Goal: Task Accomplishment & Management: Complete application form

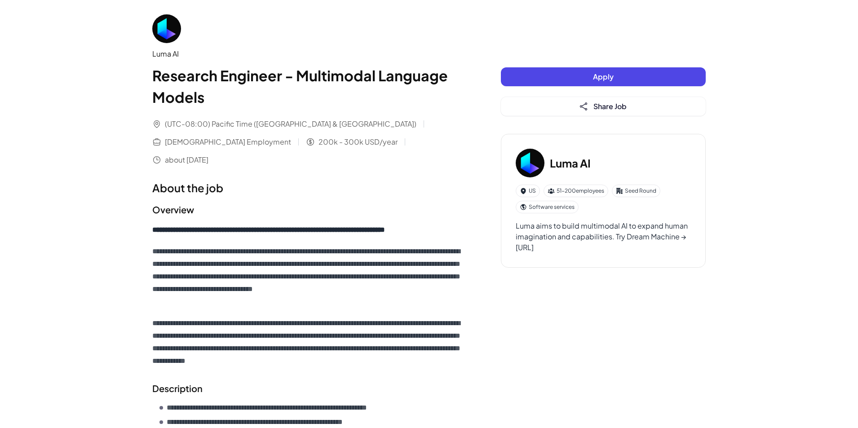
click at [667, 77] on button "Apply" at bounding box center [603, 76] width 205 height 19
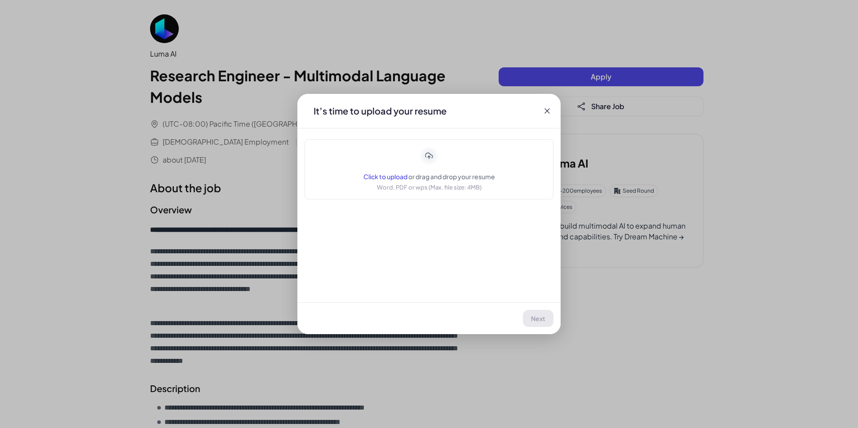
click at [386, 178] on span "Click to upload" at bounding box center [385, 176] width 44 height 8
click at [546, 112] on icon at bounding box center [547, 110] width 9 height 9
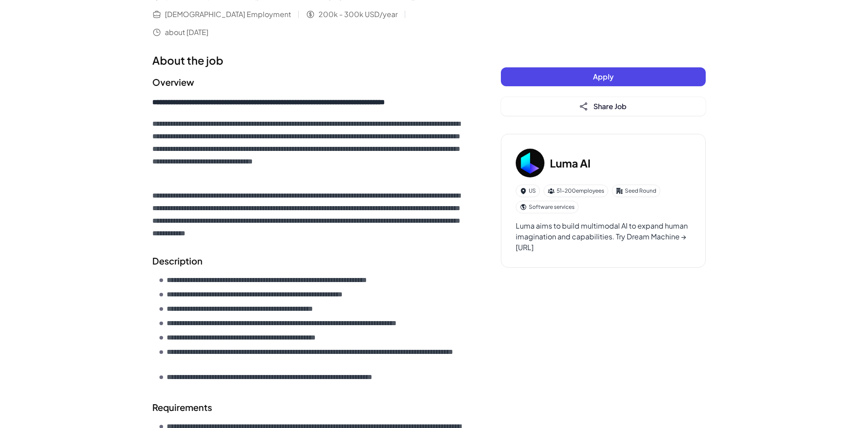
scroll to position [126, 0]
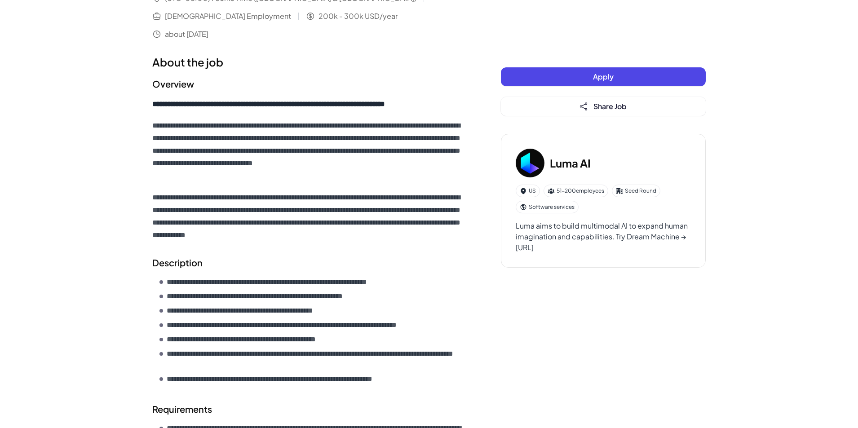
click at [617, 75] on button "Apply" at bounding box center [603, 76] width 205 height 19
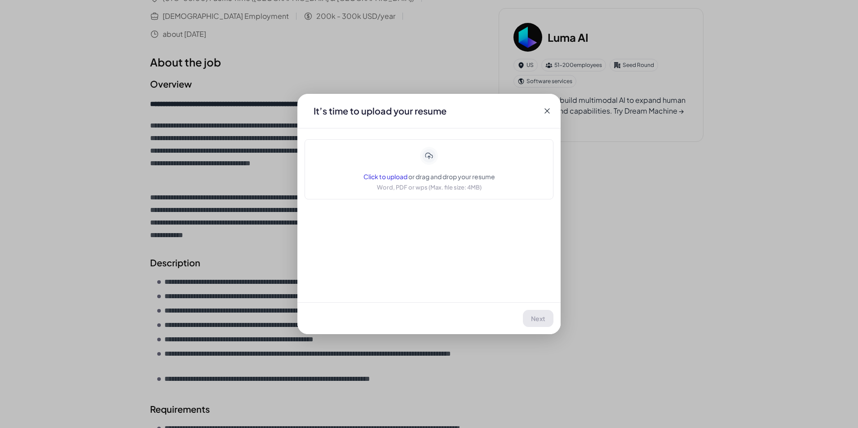
click at [389, 173] on div "Click to upload or drag and drop your resume Word, PDF or wps (Max. file size: …" at bounding box center [429, 169] width 132 height 45
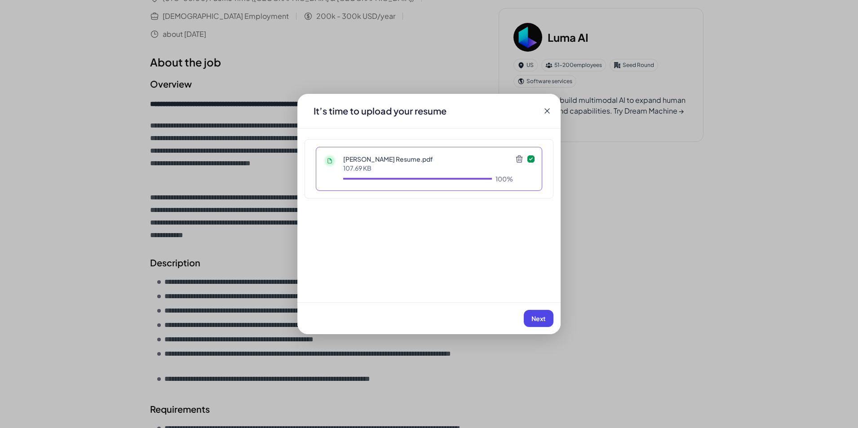
click at [517, 160] on icon at bounding box center [519, 159] width 9 height 9
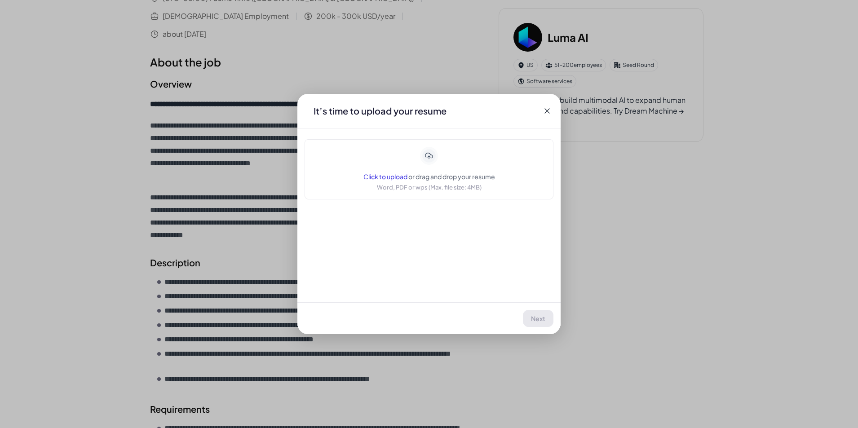
click at [402, 179] on span "Click to upload" at bounding box center [385, 176] width 44 height 8
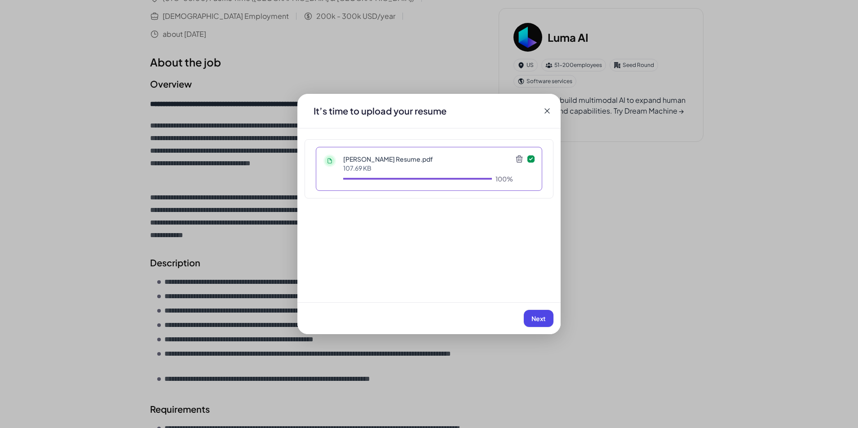
click at [549, 112] on icon at bounding box center [547, 110] width 9 height 9
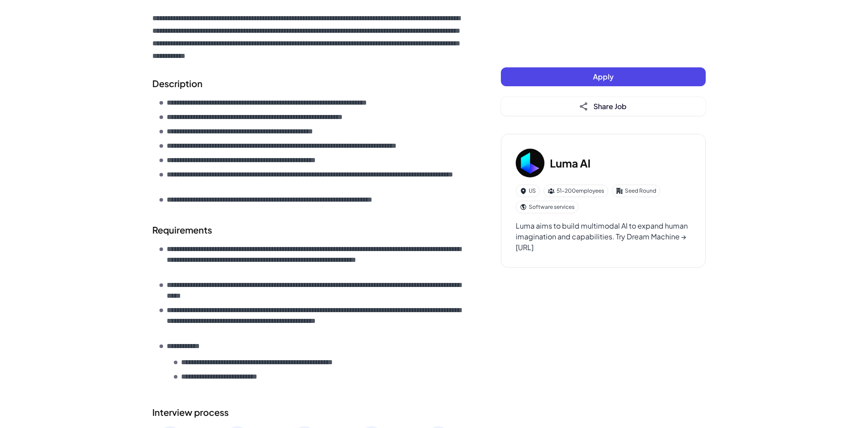
scroll to position [306, 0]
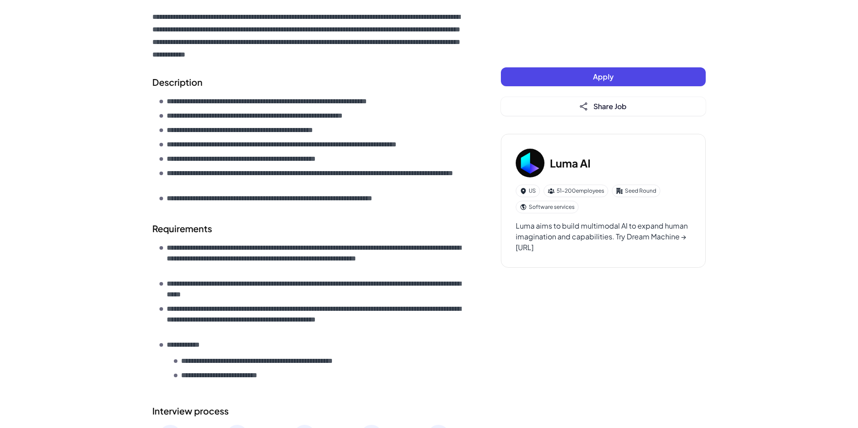
click at [626, 76] on button "Apply" at bounding box center [603, 76] width 205 height 19
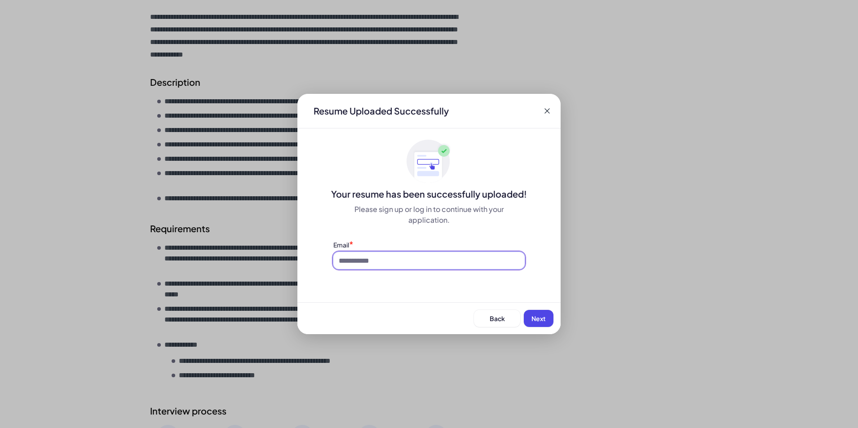
click at [412, 264] on input at bounding box center [428, 260] width 191 height 17
click at [495, 318] on span "Back" at bounding box center [497, 318] width 15 height 8
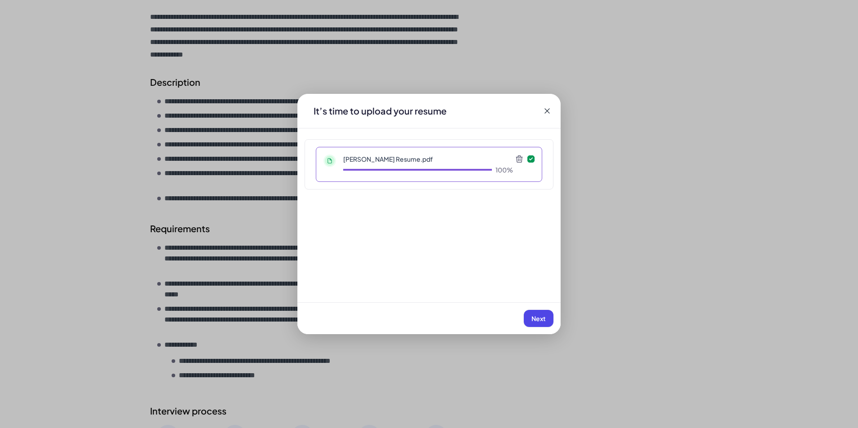
click at [387, 162] on p "[PERSON_NAME] Resume.pdf" at bounding box center [428, 159] width 170 height 9
click at [543, 313] on button "Next" at bounding box center [539, 318] width 30 height 17
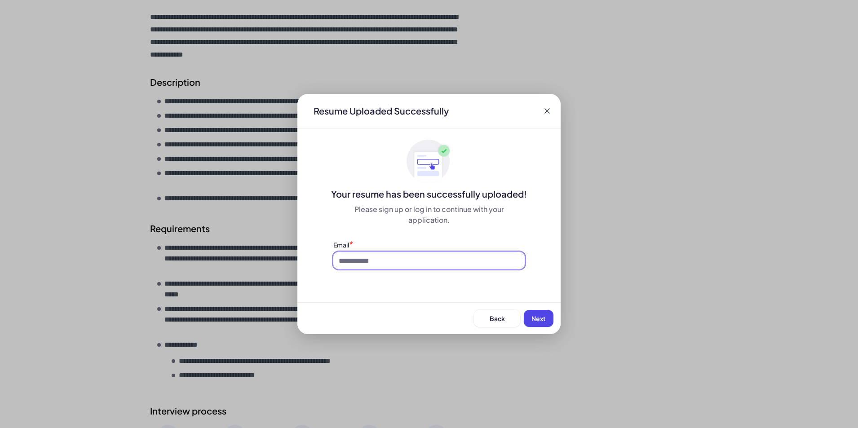
click at [515, 256] on input at bounding box center [428, 260] width 191 height 17
type input "**********"
click at [536, 318] on span "Next" at bounding box center [538, 318] width 14 height 8
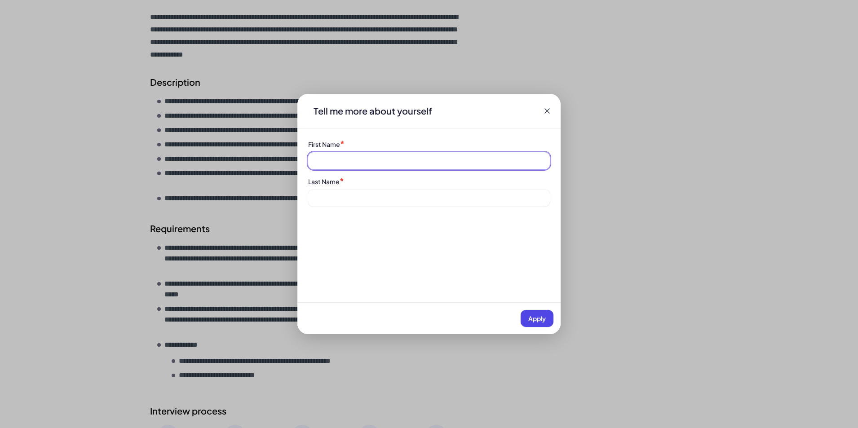
click at [468, 157] on input at bounding box center [429, 160] width 242 height 17
type input "******"
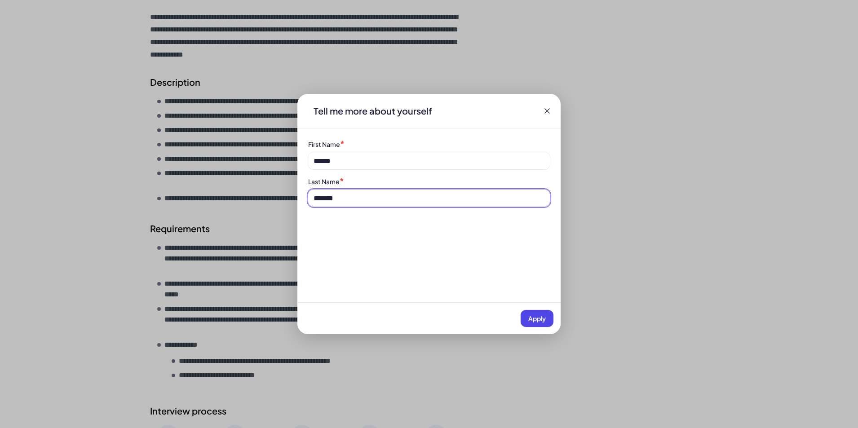
type input "*******"
click at [532, 318] on span "Apply" at bounding box center [537, 318] width 18 height 8
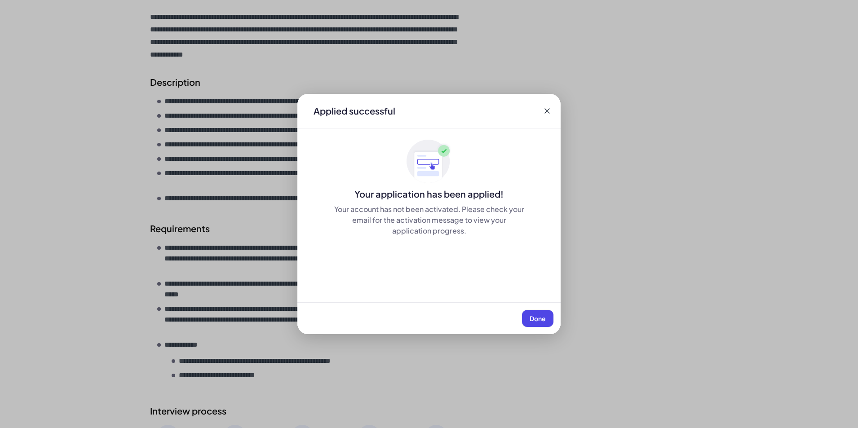
click at [541, 314] on span "Done" at bounding box center [538, 318] width 16 height 8
